Goal: Task Accomplishment & Management: Use online tool/utility

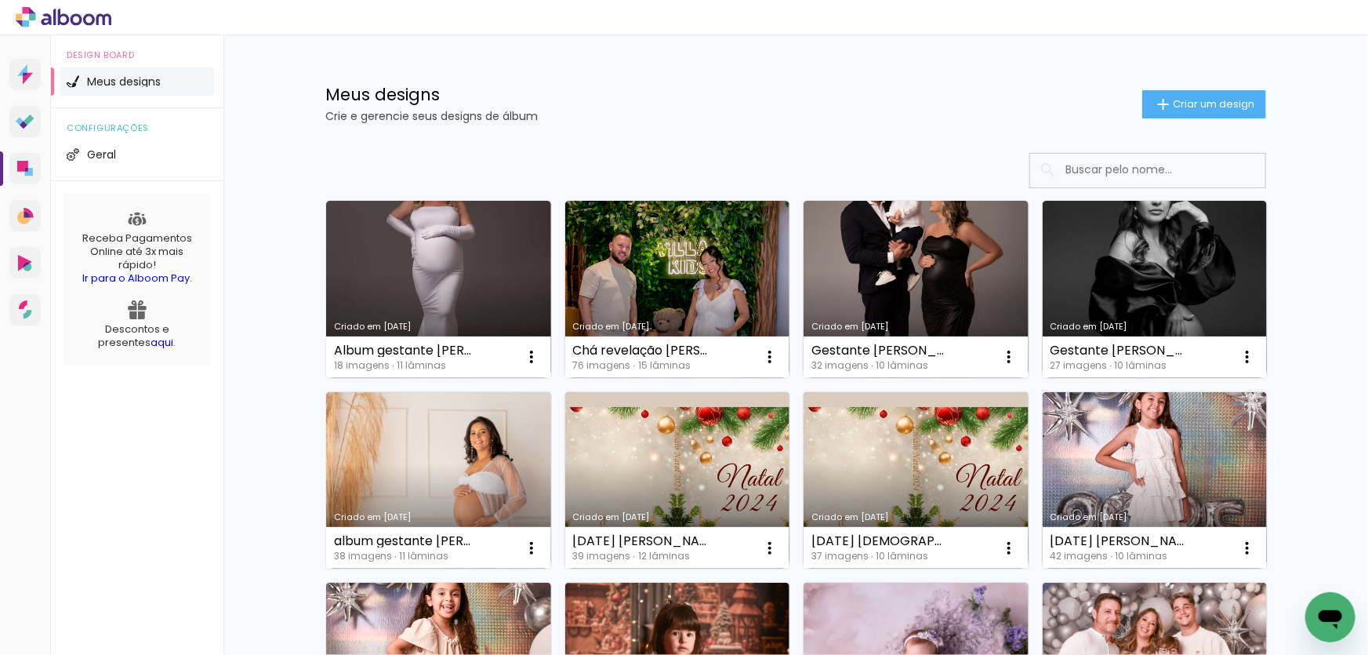
click at [444, 293] on link "Criado em [DATE]" at bounding box center [438, 289] width 225 height 177
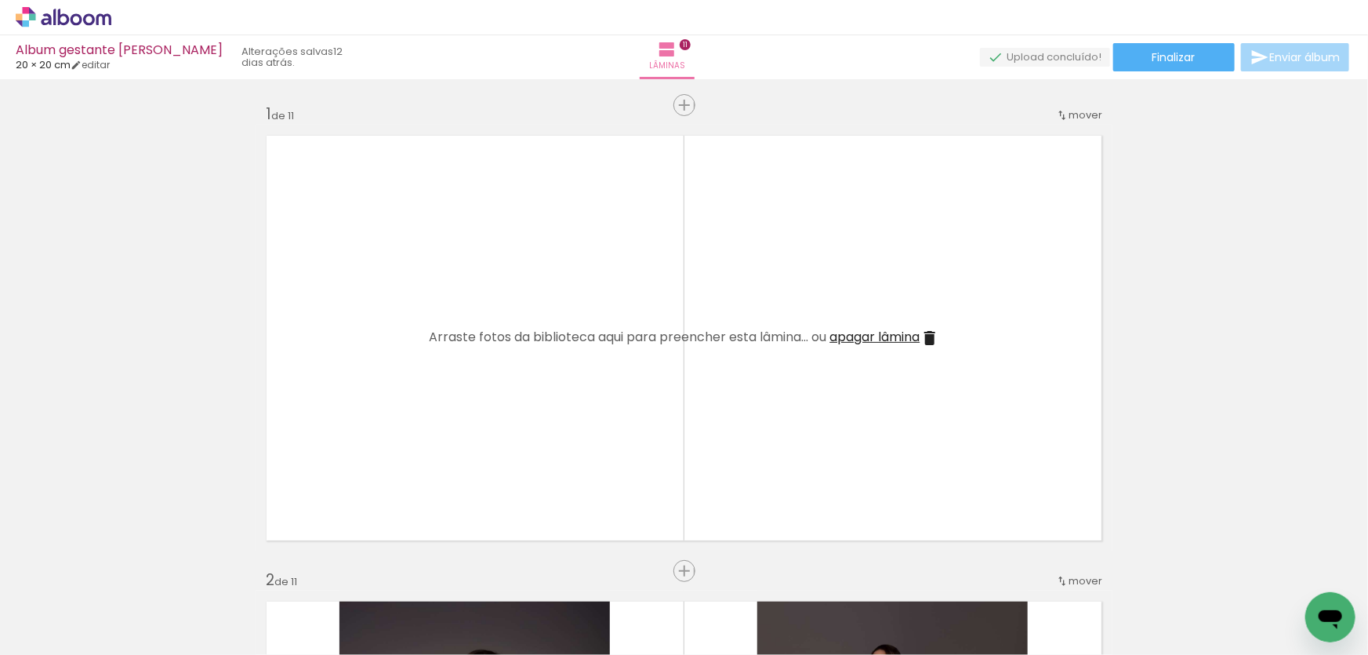
click at [40, 634] on span "Adicionar Fotos" at bounding box center [55, 633] width 47 height 17
click at [0, 0] on input "file" at bounding box center [0, 0] width 0 height 0
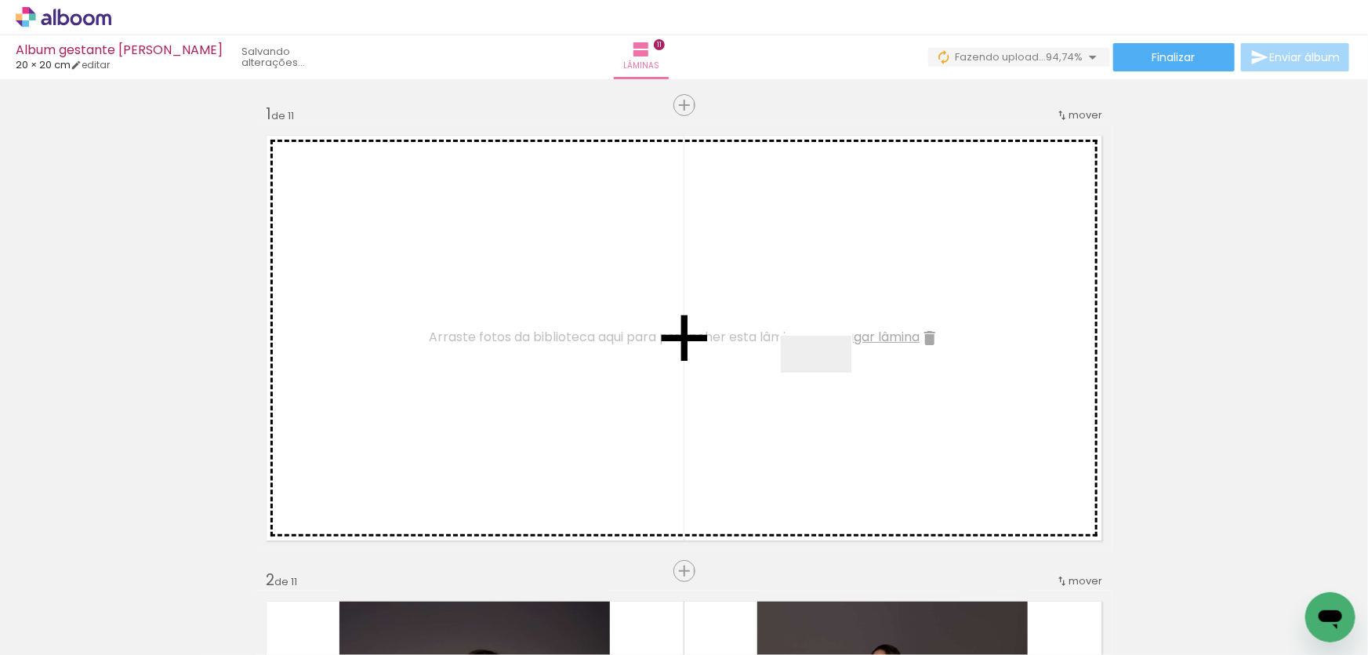
drag, startPoint x: 1273, startPoint y: 595, endPoint x: 828, endPoint y: 383, distance: 493.4
click at [828, 383] on quentale-workspace at bounding box center [684, 327] width 1368 height 655
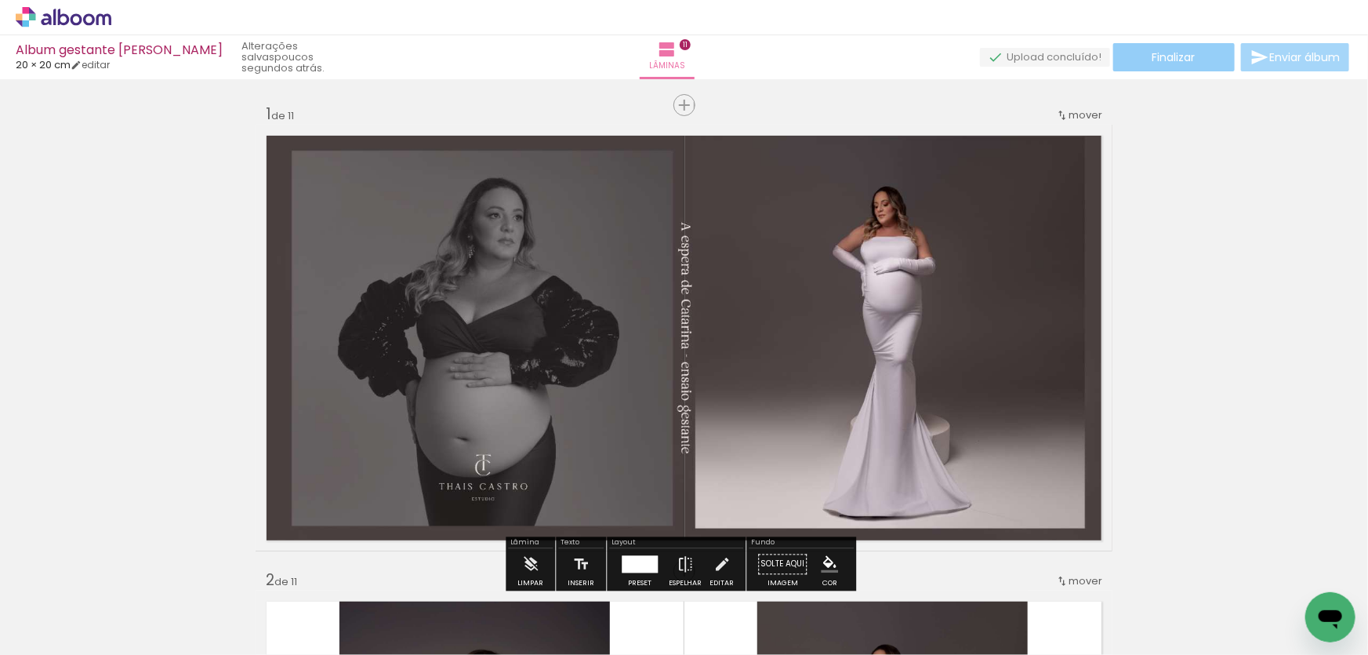
click at [1201, 52] on paper-button "Finalizar" at bounding box center [1174, 57] width 122 height 28
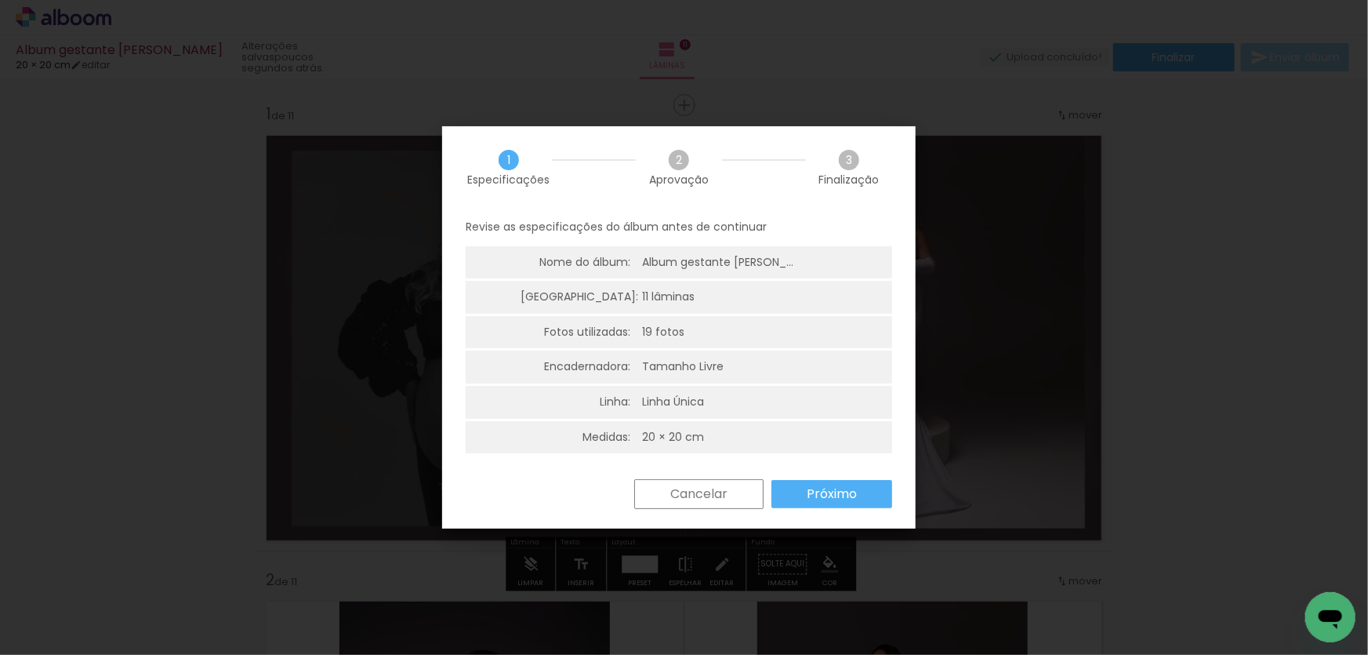
click at [793, 483] on paper-button "Próximo" at bounding box center [832, 494] width 121 height 28
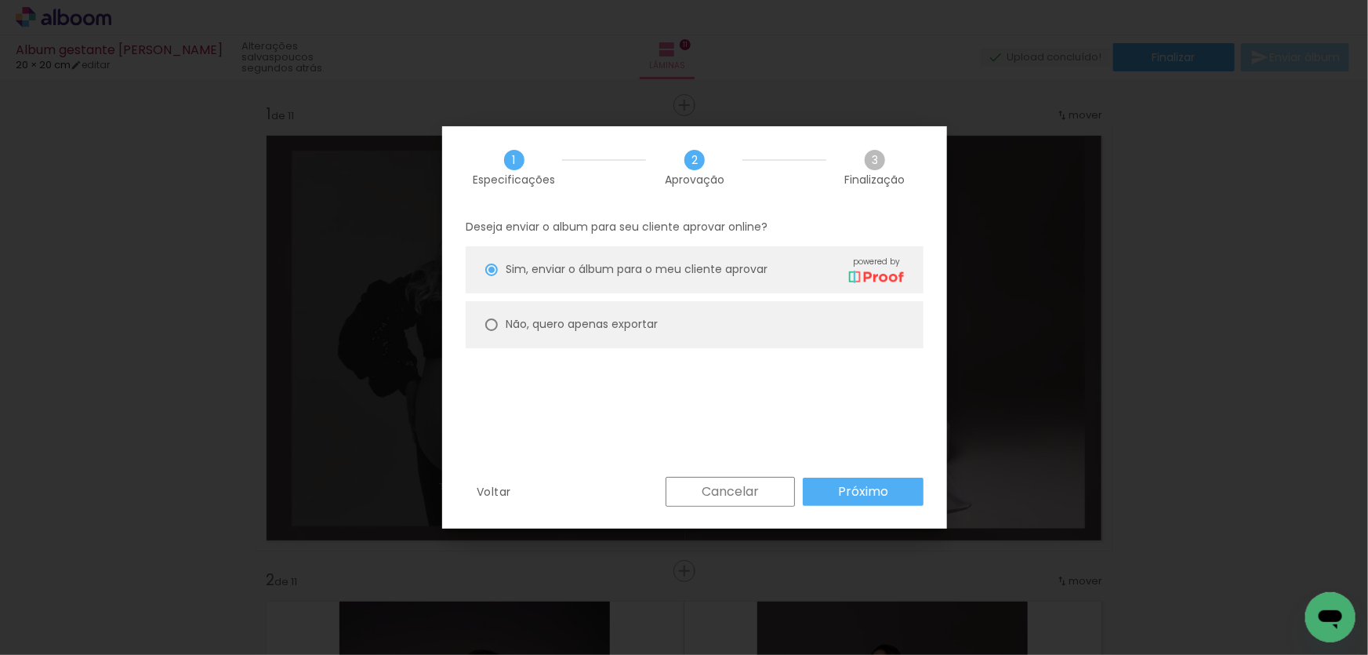
click at [0, 0] on slot "Não, quero apenas exportar" at bounding box center [0, 0] width 0 height 0
type paper-radio-button "on"
click at [0, 0] on slot "Próximo" at bounding box center [0, 0] width 0 height 0
type input "Alta, 300 DPI"
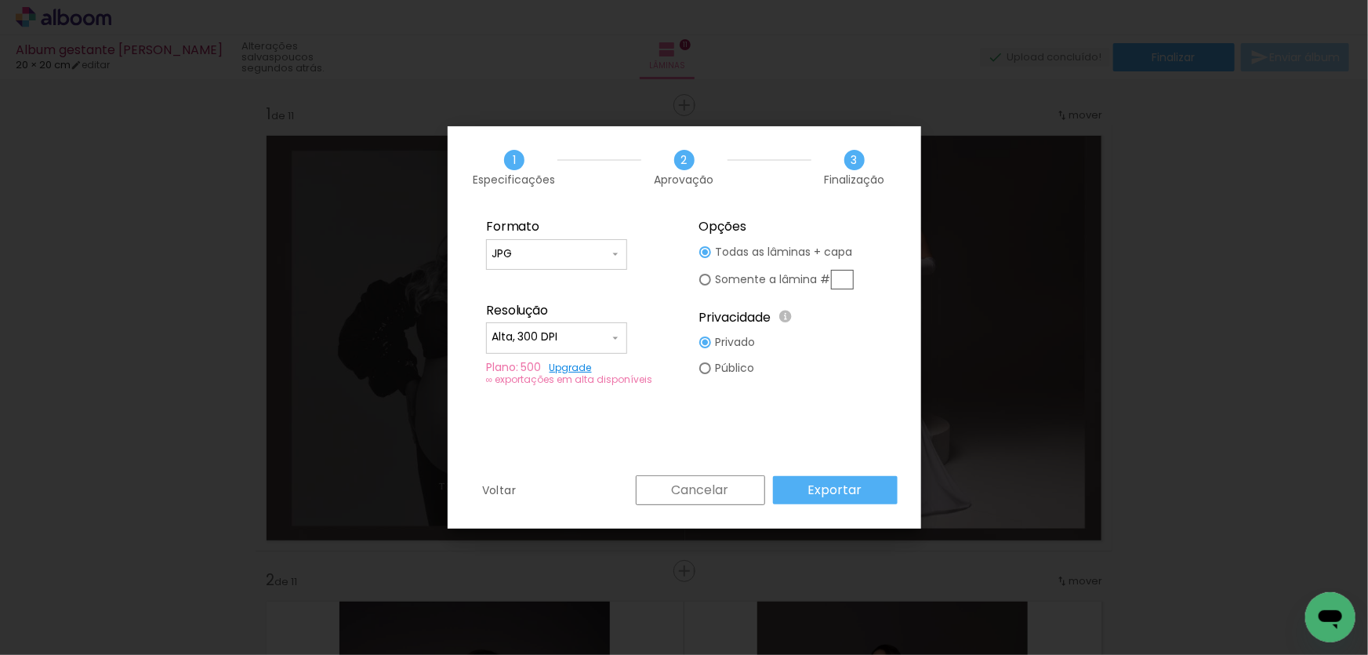
click at [572, 261] on div at bounding box center [557, 262] width 130 height 2
click at [546, 281] on paper-item "PDF" at bounding box center [556, 282] width 141 height 31
type input "PDF"
click at [554, 336] on input "Alta, 300 DPI" at bounding box center [551, 337] width 118 height 16
click at [0, 0] on slot "Alta, 300 DPI" at bounding box center [0, 0] width 0 height 0
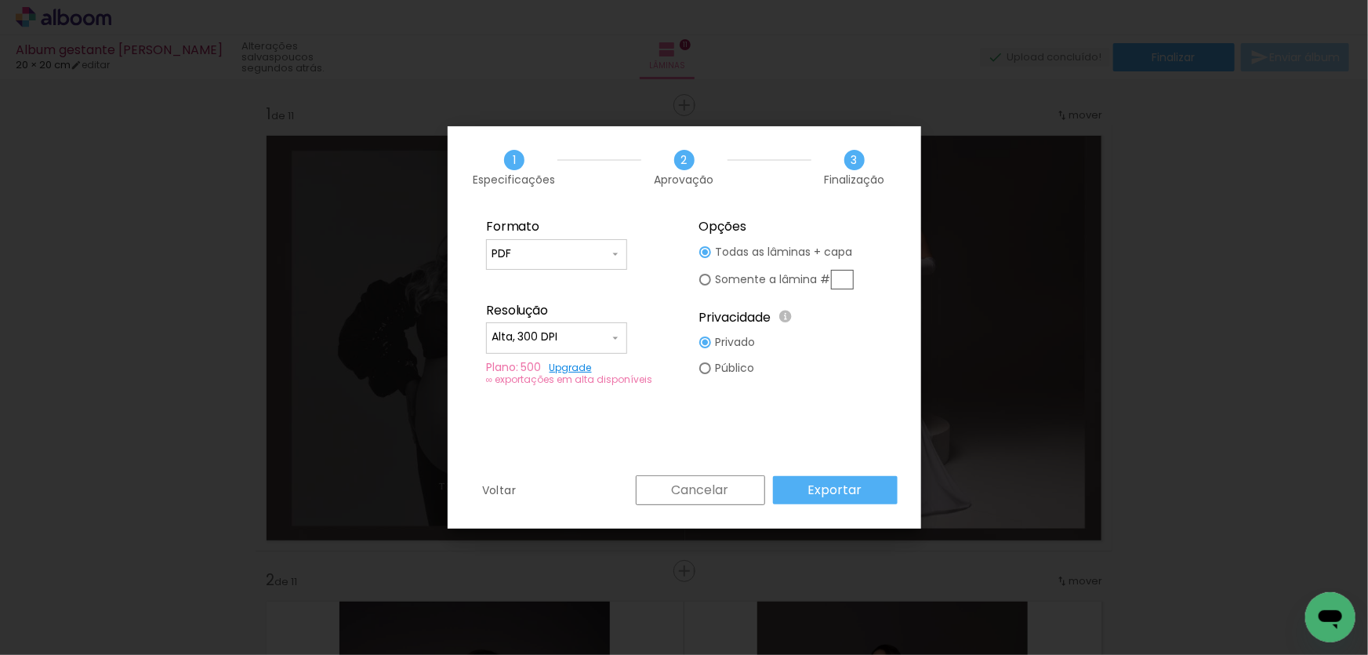
click at [551, 338] on input "Alta, 300 DPI" at bounding box center [551, 337] width 118 height 16
click at [547, 361] on paper-item "Baixa" at bounding box center [556, 365] width 141 height 31
type input "Baixa"
click at [796, 494] on paper-button "Exportar" at bounding box center [835, 490] width 125 height 28
